Goal: Find specific page/section: Find specific page/section

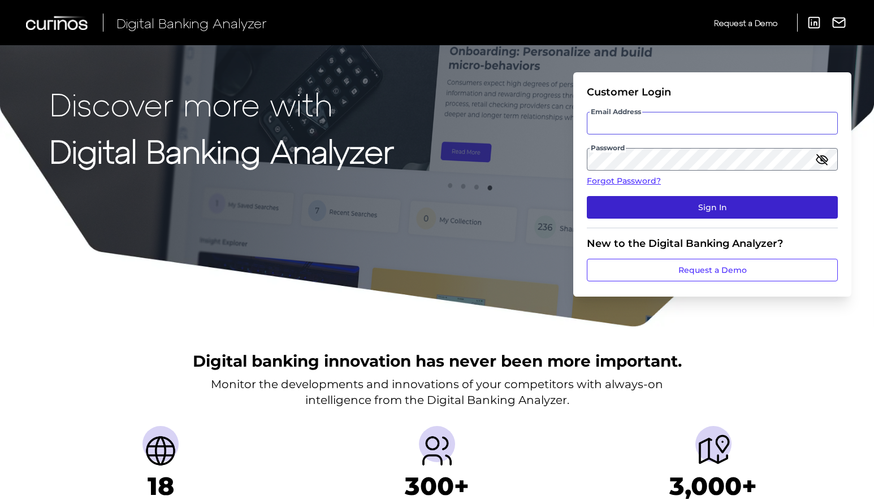
type input "[EMAIL_ADDRESS][PERSON_NAME][DOMAIN_NAME]"
click at [725, 206] on button "Sign In" at bounding box center [712, 207] width 251 height 23
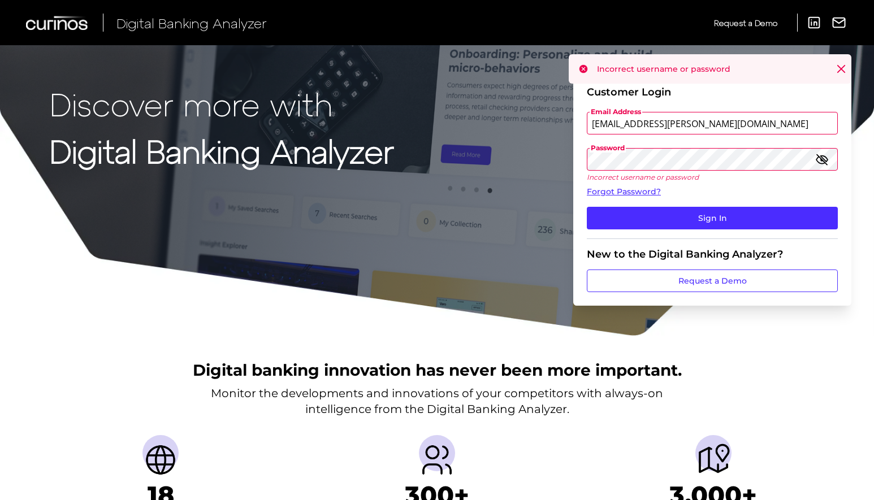
click at [535, 156] on div "Discover more with Digital Banking Analyzer Customer Login Email Address [EMAIL…" at bounding box center [437, 168] width 874 height 337
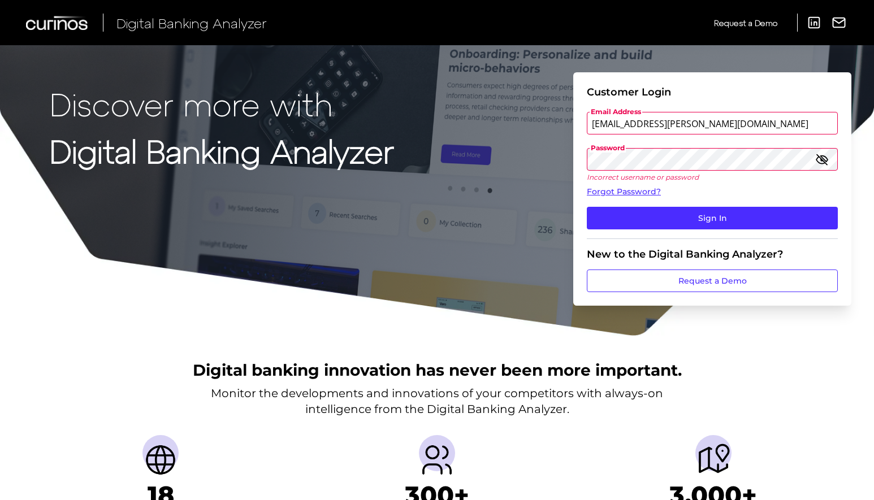
click at [587, 207] on button "Sign In" at bounding box center [712, 218] width 251 height 23
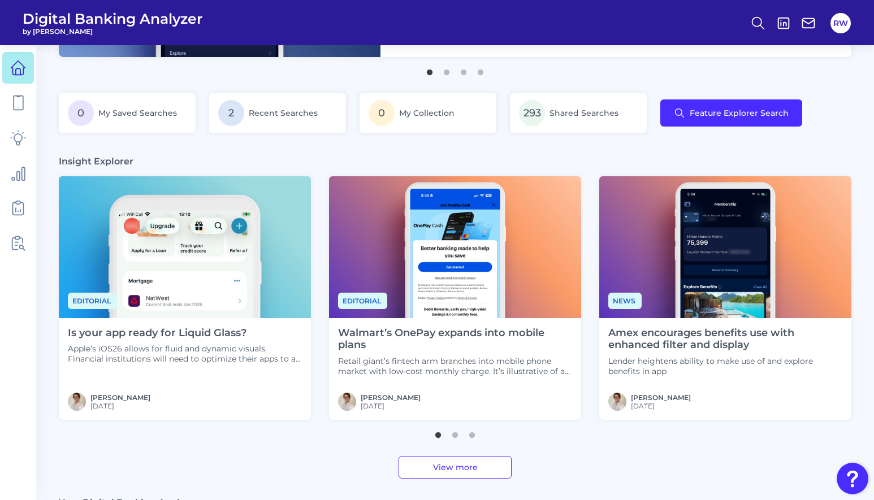
scroll to position [452, 0]
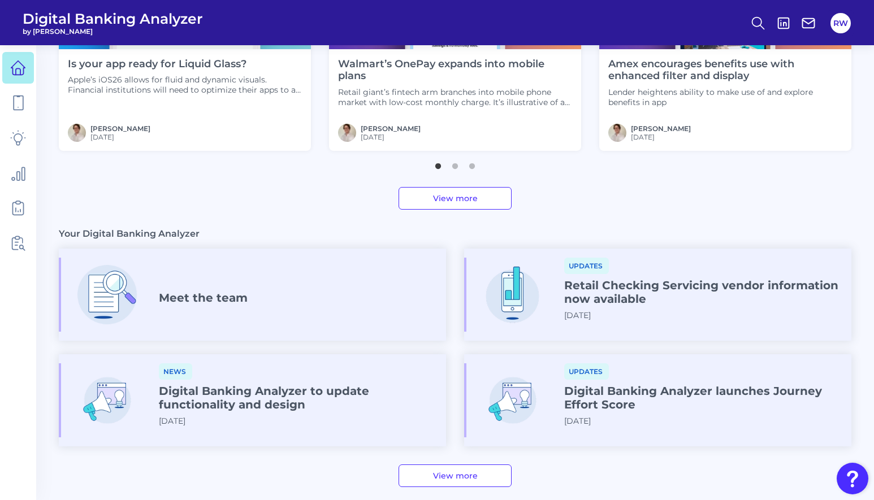
click at [252, 314] on div "Meet the team" at bounding box center [252, 295] width 387 height 74
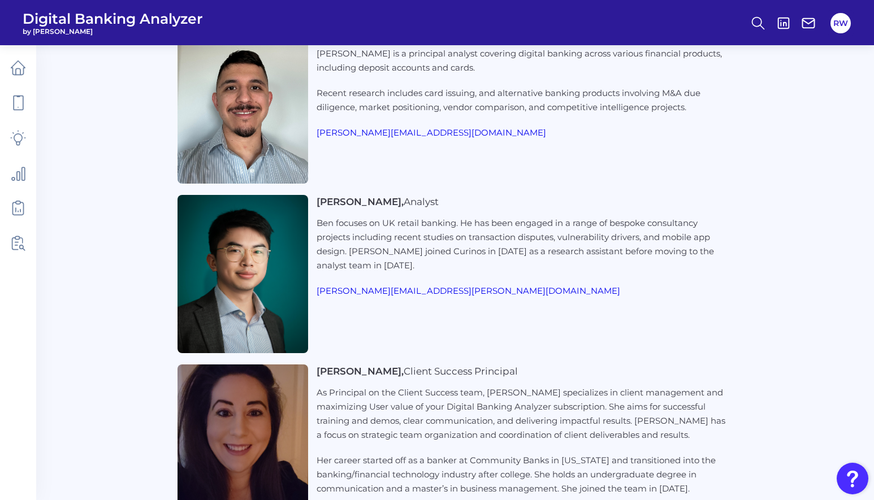
scroll to position [2167, 0]
